Goal: Navigation & Orientation: Find specific page/section

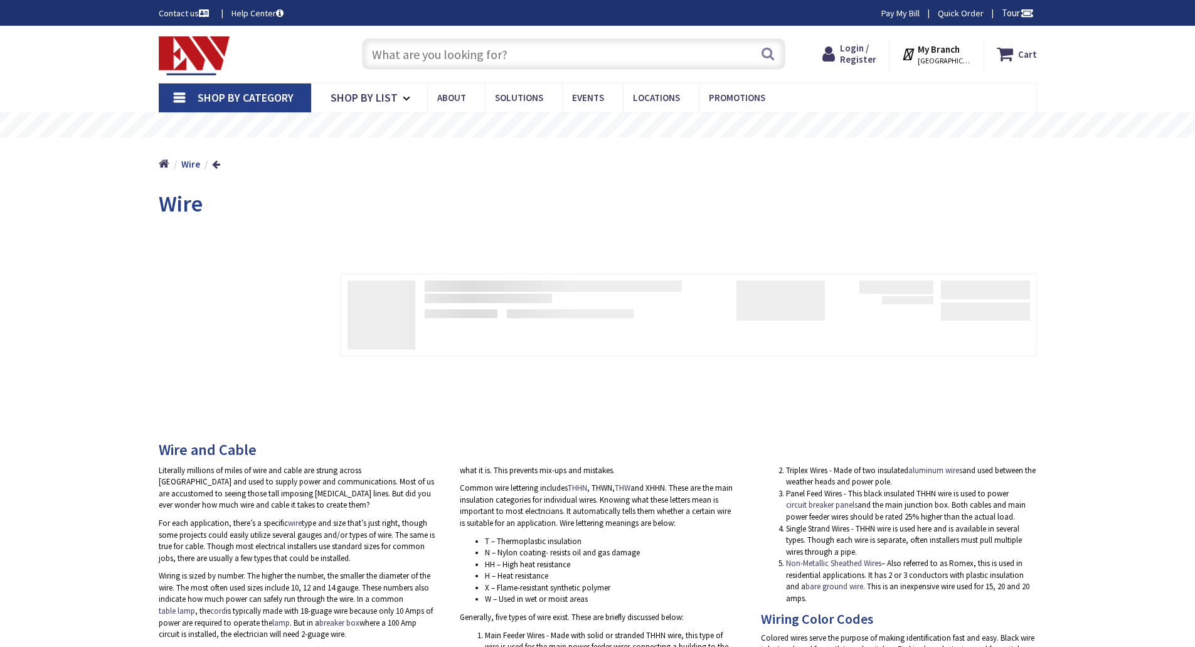
type input "[PERSON_NAME][GEOGRAPHIC_DATA][US_STATE], [GEOGRAPHIC_DATA]"
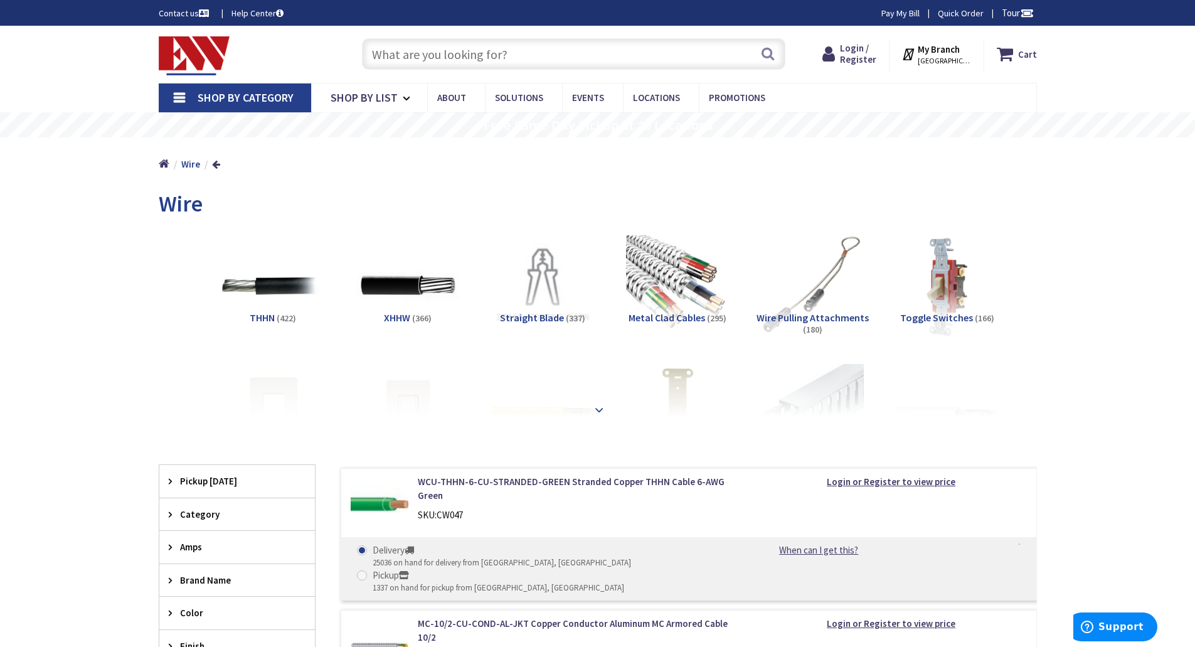
click at [587, 407] on div at bounding box center [598, 382] width 816 height 69
click at [599, 410] on strong at bounding box center [599, 410] width 15 height 14
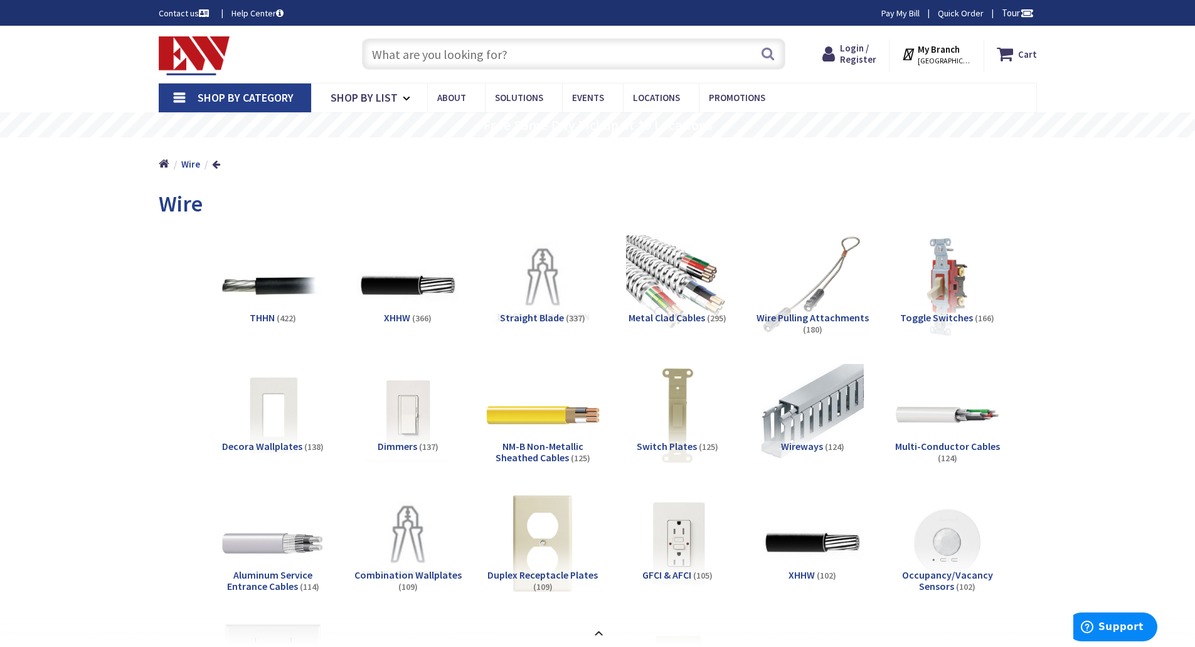
click at [560, 415] on img at bounding box center [543, 415] width 114 height 114
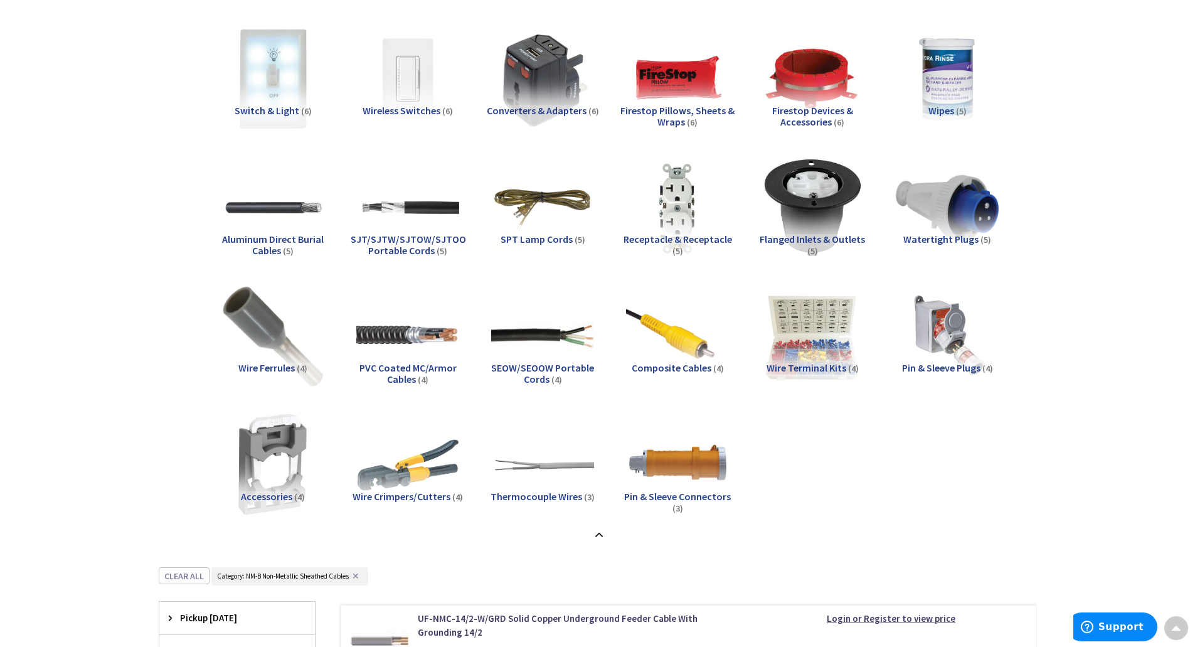
scroll to position [1756, 0]
